Goal: Information Seeking & Learning: Learn about a topic

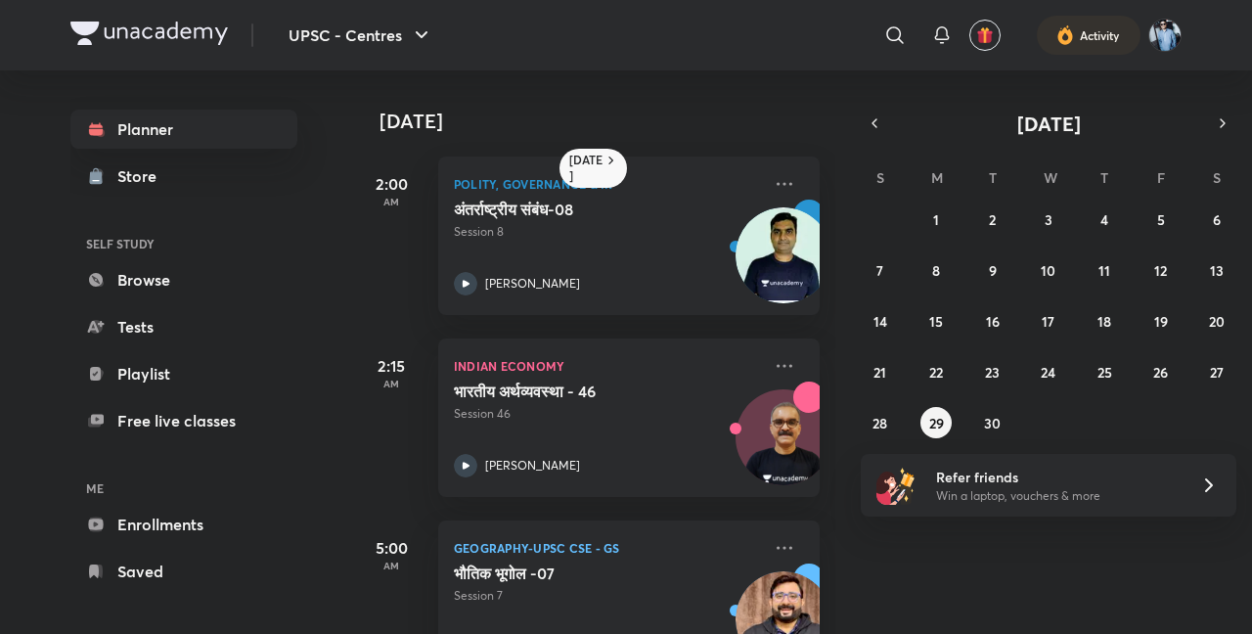
scroll to position [259, 0]
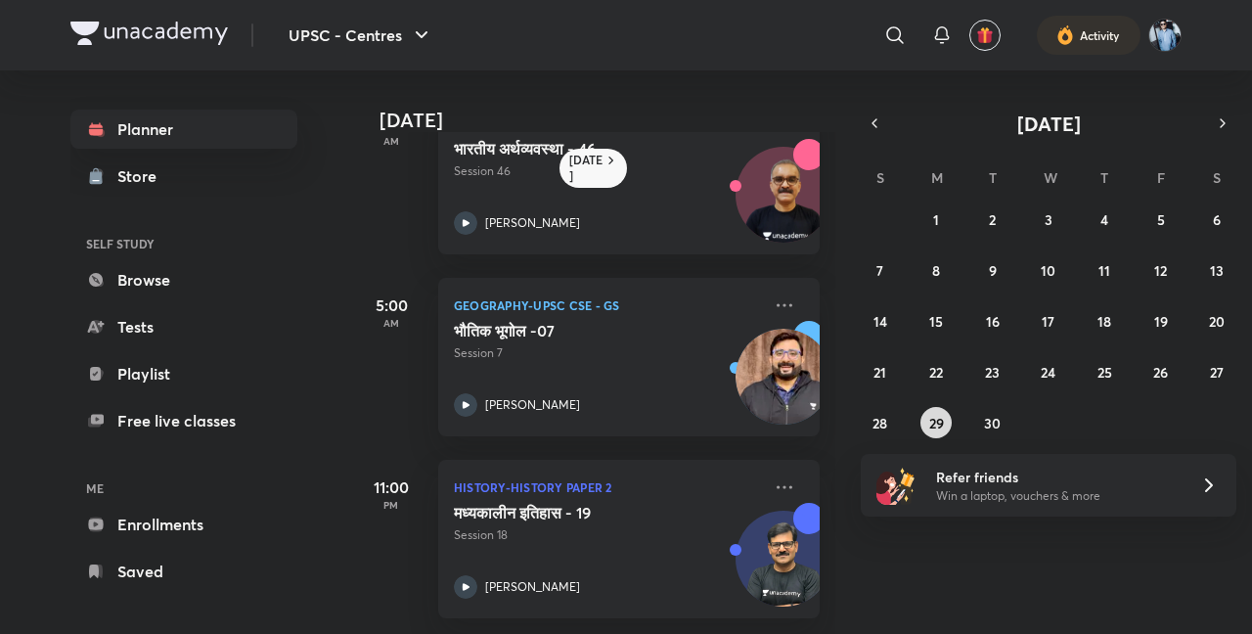
click at [941, 422] on abbr "29" at bounding box center [936, 423] width 15 height 19
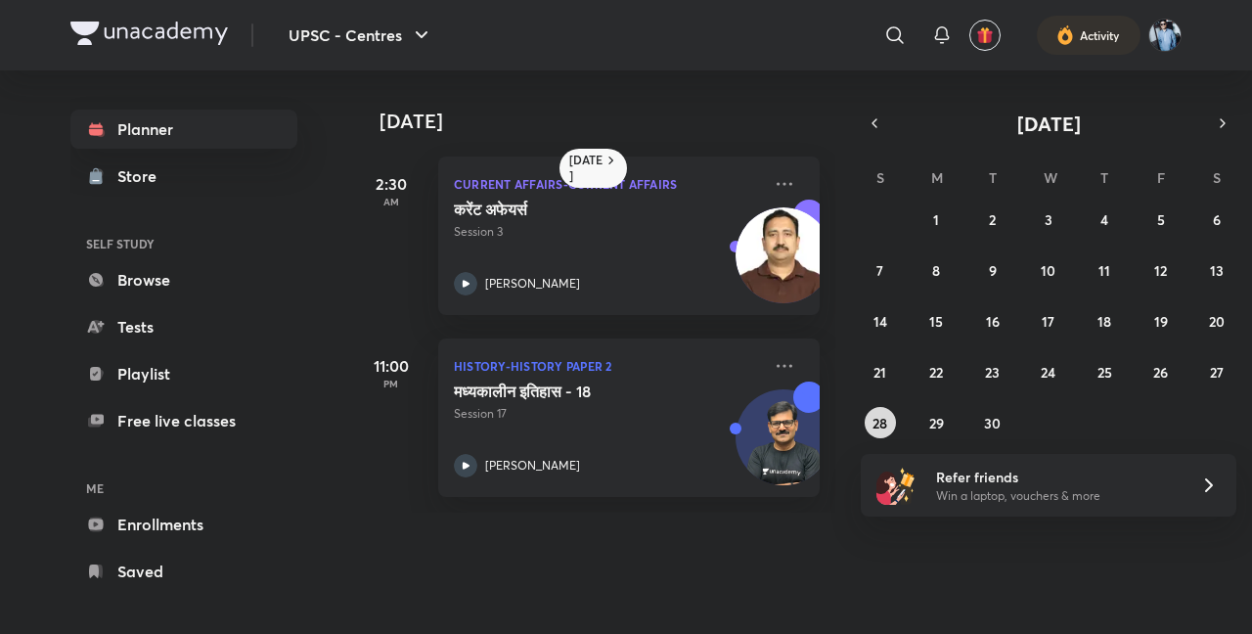
click at [885, 422] on abbr "28" at bounding box center [880, 423] width 15 height 19
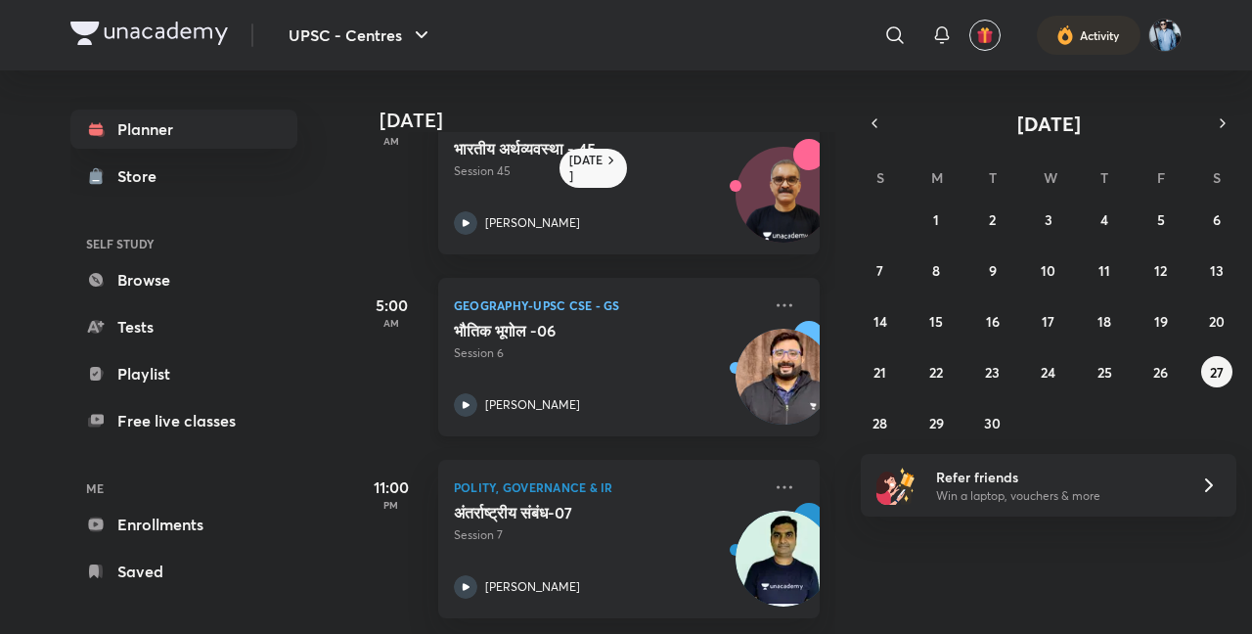
click at [782, 332] on img at bounding box center [784, 377] width 96 height 96
click at [998, 423] on abbr "30" at bounding box center [992, 423] width 17 height 19
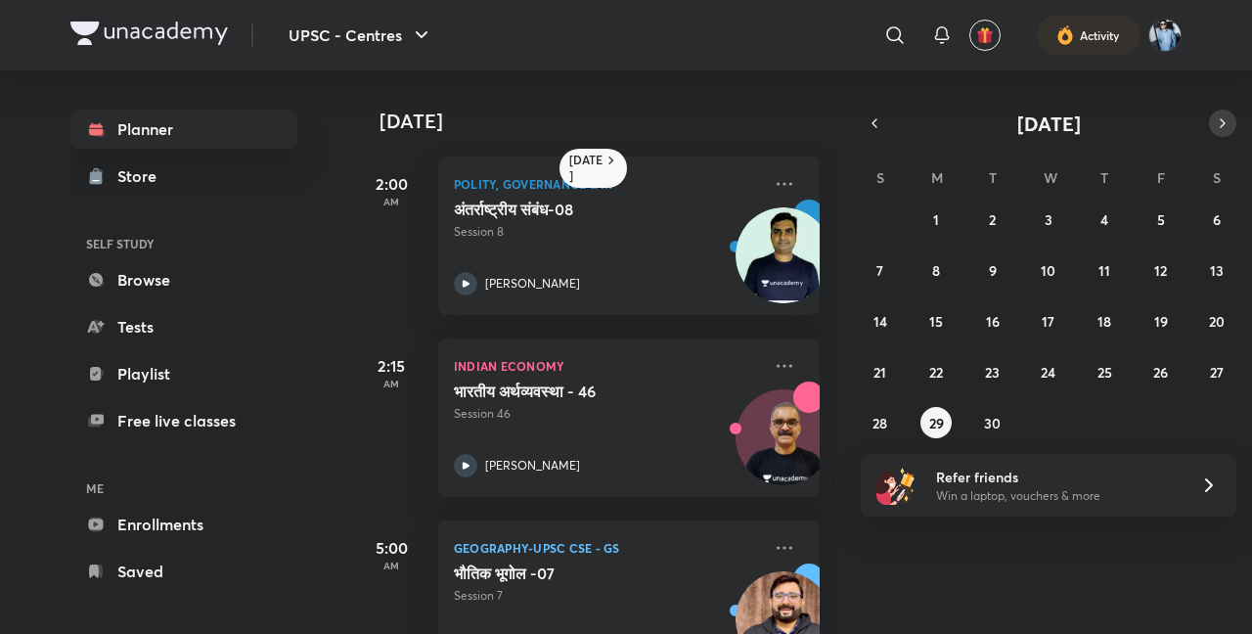
click at [1220, 119] on icon "button" at bounding box center [1223, 123] width 16 height 18
click at [1047, 217] on abbr "1" at bounding box center [1049, 219] width 6 height 19
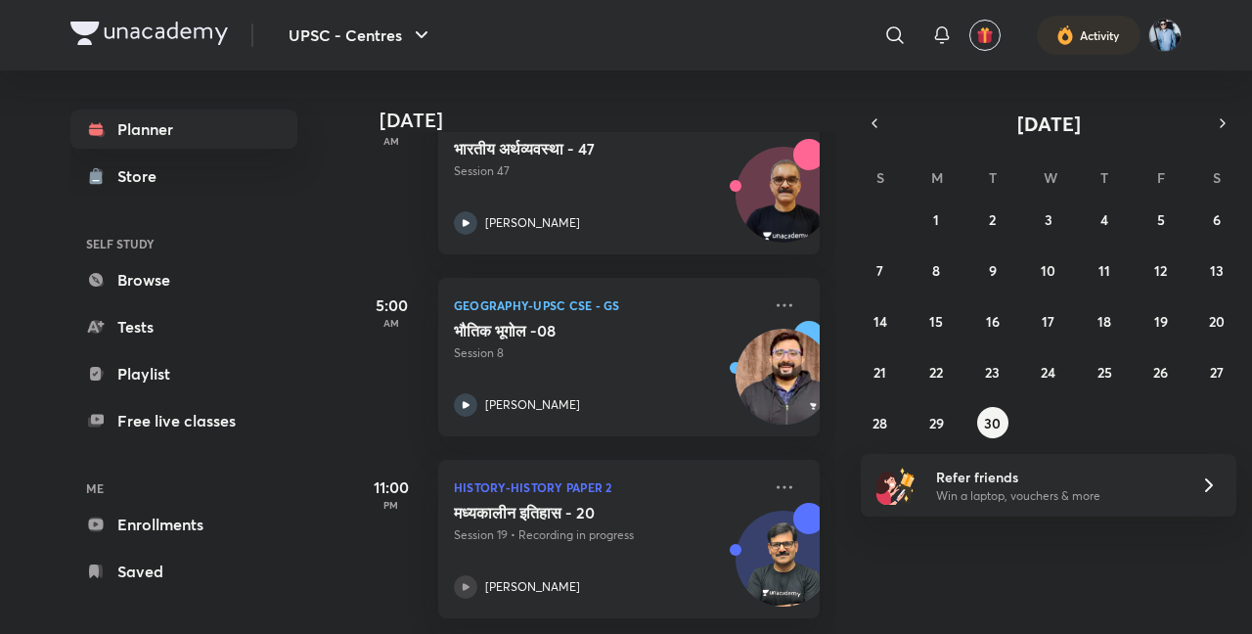
scroll to position [349, 0]
click at [780, 348] on img at bounding box center [784, 377] width 96 height 96
